Goal: Navigation & Orientation: Understand site structure

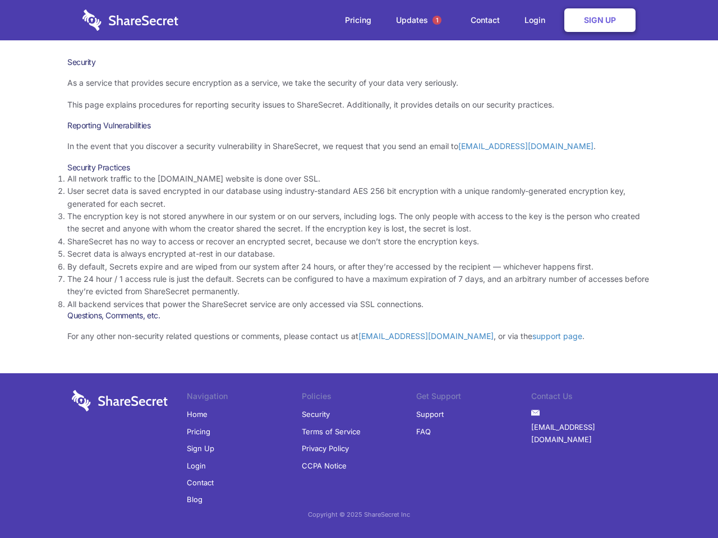
click at [359, 269] on li "By default, Secrets expire and are wiped from our system after 24 hours, or aft…" at bounding box center [358, 267] width 583 height 12
click at [437, 20] on span "1" at bounding box center [436, 20] width 9 height 9
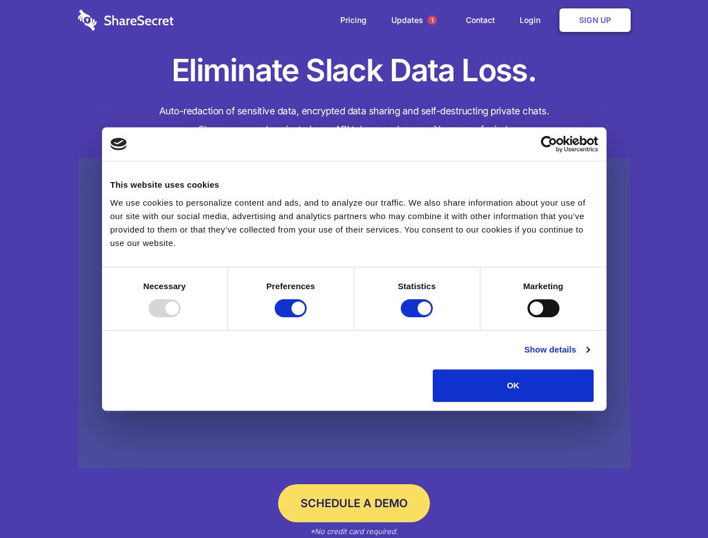
click at [181, 317] on div at bounding box center [165, 309] width 32 height 18
click at [307, 317] on input "Preferences" at bounding box center [291, 309] width 32 height 18
checkbox input "false"
click at [418, 317] on input "Statistics" at bounding box center [417, 309] width 32 height 18
checkbox input "false"
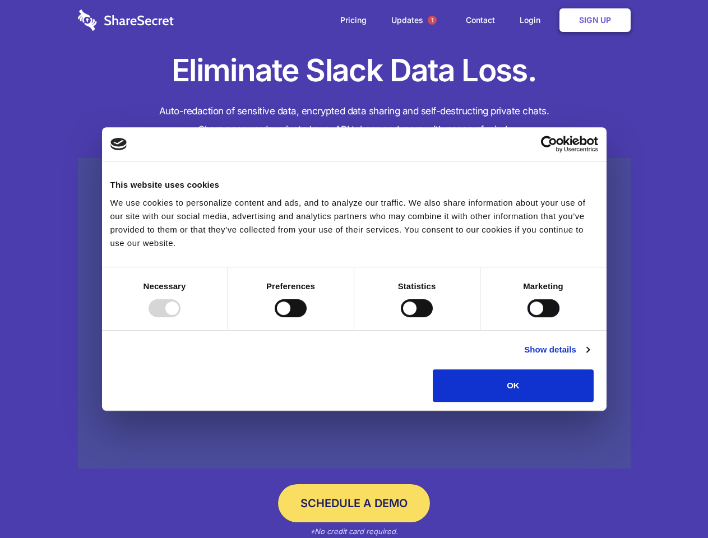
click at [528, 317] on input "Marketing" at bounding box center [544, 309] width 32 height 18
checkbox input "true"
click at [589, 357] on link "Show details" at bounding box center [556, 349] width 65 height 13
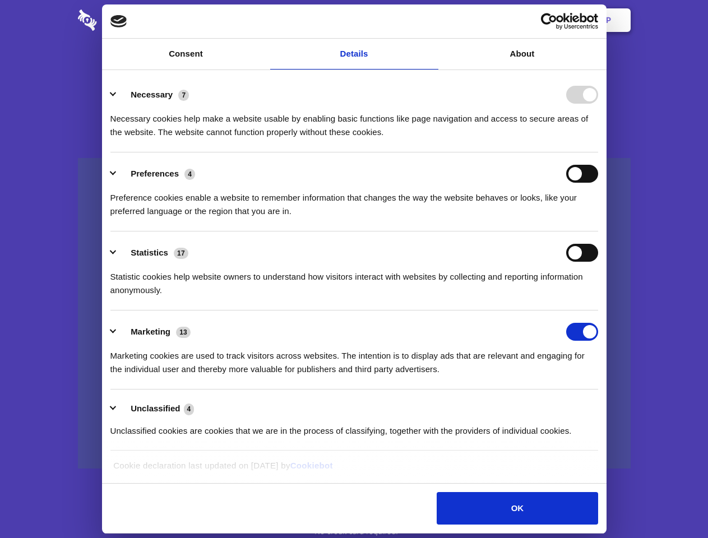
click at [598, 139] on div "Necessary cookies help make a website usable by enabling basic functions like p…" at bounding box center [354, 121] width 488 height 35
click at [432, 20] on span "1" at bounding box center [432, 20] width 9 height 9
